Goal: Transaction & Acquisition: Download file/media

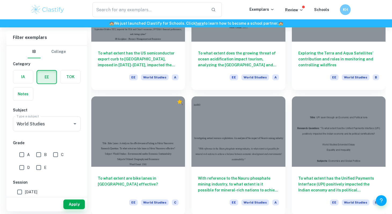
scroll to position [442, 0]
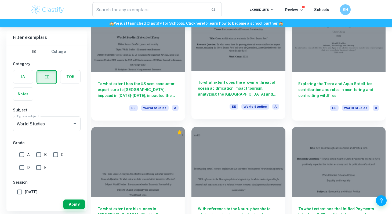
click at [243, 91] on h6 "To what extent does the growing threat of ocean acidification impact tourism, a…" at bounding box center [238, 89] width 81 height 18
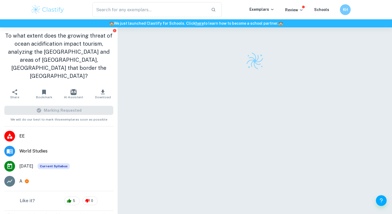
click at [107, 87] on button "Download" at bounding box center [103, 94] width 30 height 15
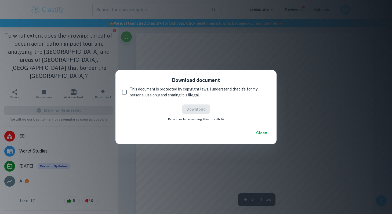
click at [130, 96] on input "This document is protected by copyright laws. I understand that it's for my per…" at bounding box center [124, 92] width 11 height 11
checkbox input "true"
click at [198, 110] on button "Download" at bounding box center [196, 110] width 28 height 10
